Goal: Information Seeking & Learning: Learn about a topic

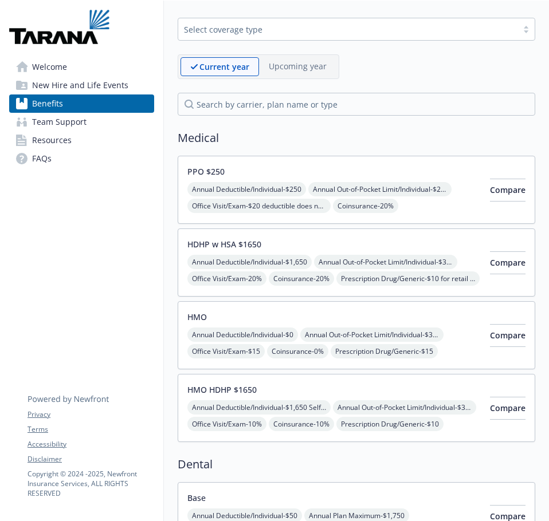
scroll to position [57, 0]
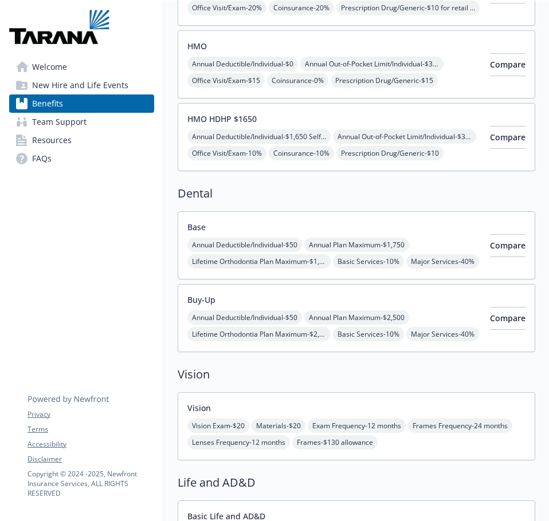
scroll to position [286, 0]
